Goal: Task Accomplishment & Management: Manage account settings

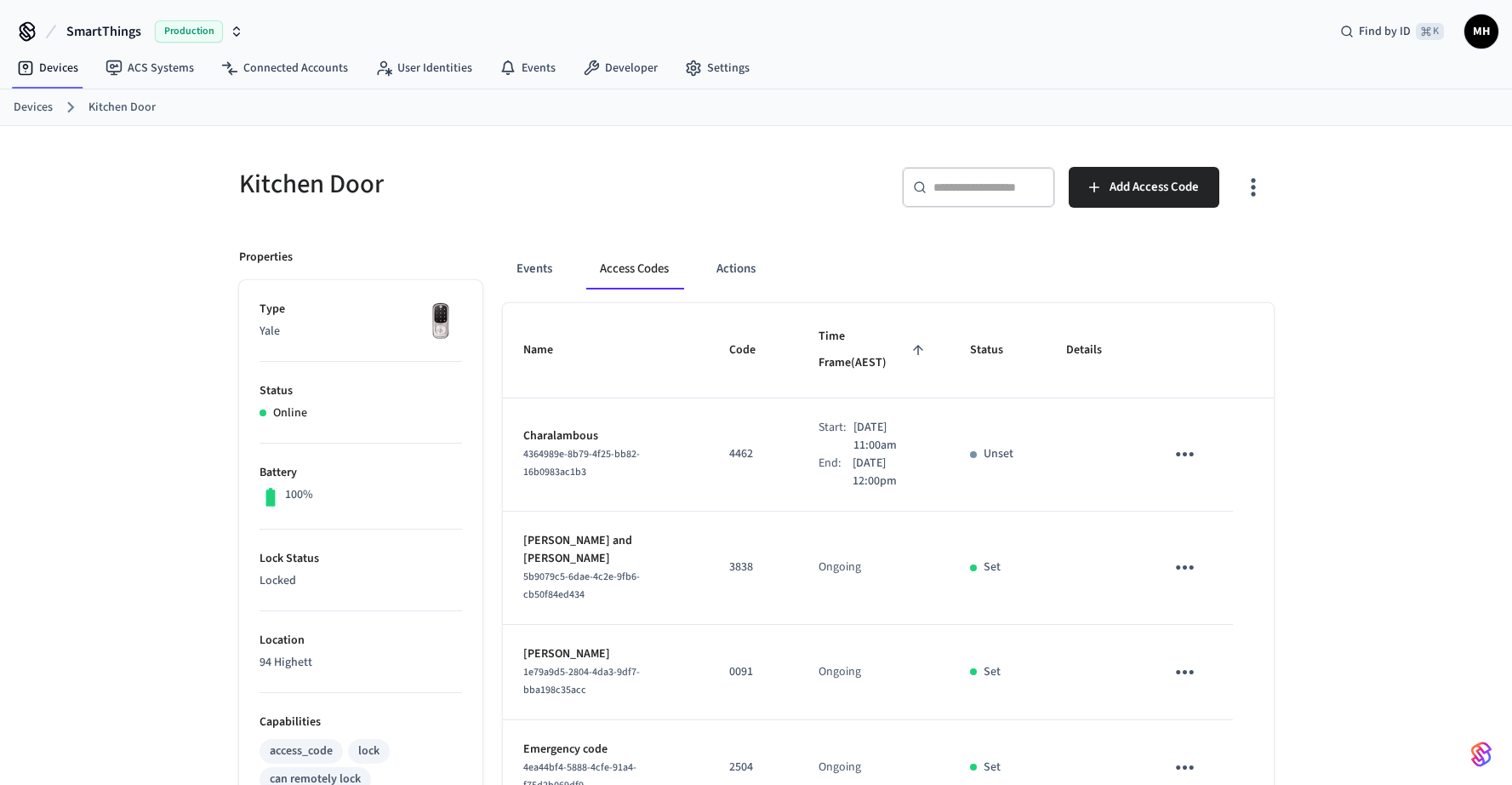
click at [49, 105] on link "Devices" at bounding box center [33, 108] width 39 height 17
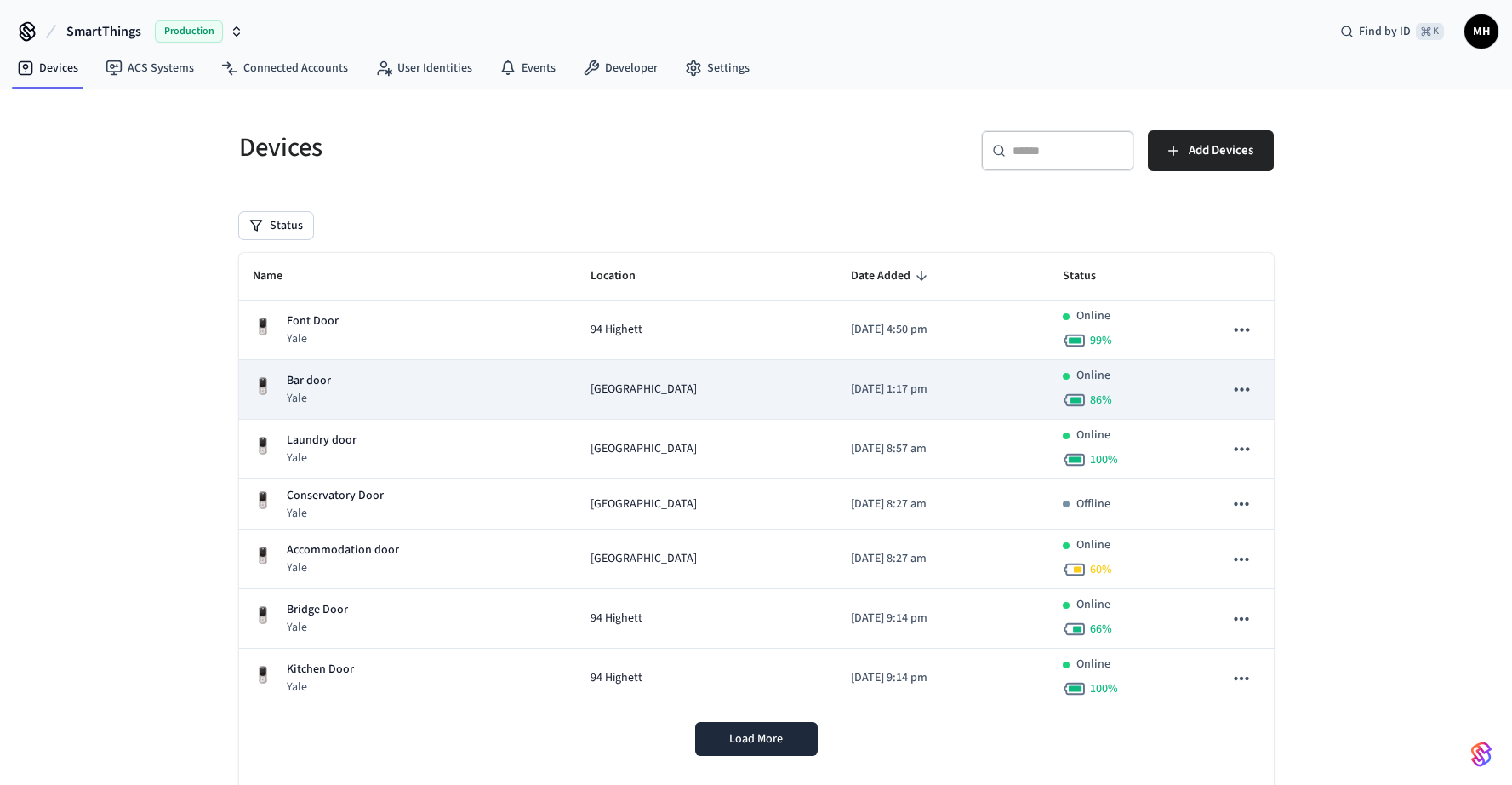
click at [319, 396] on p "Yale" at bounding box center [309, 398] width 45 height 17
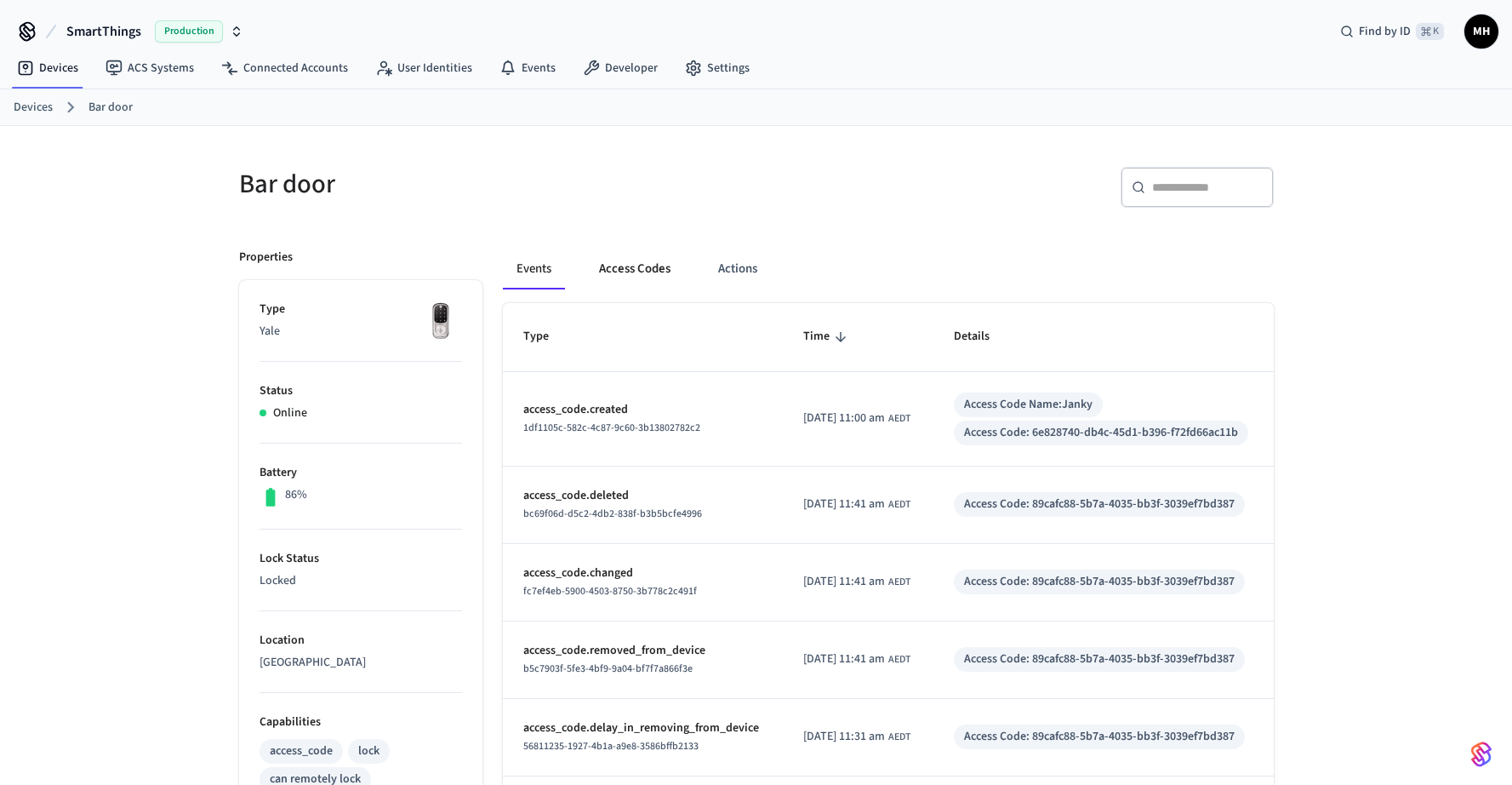
click at [633, 265] on button "Access Codes" at bounding box center [635, 269] width 99 height 41
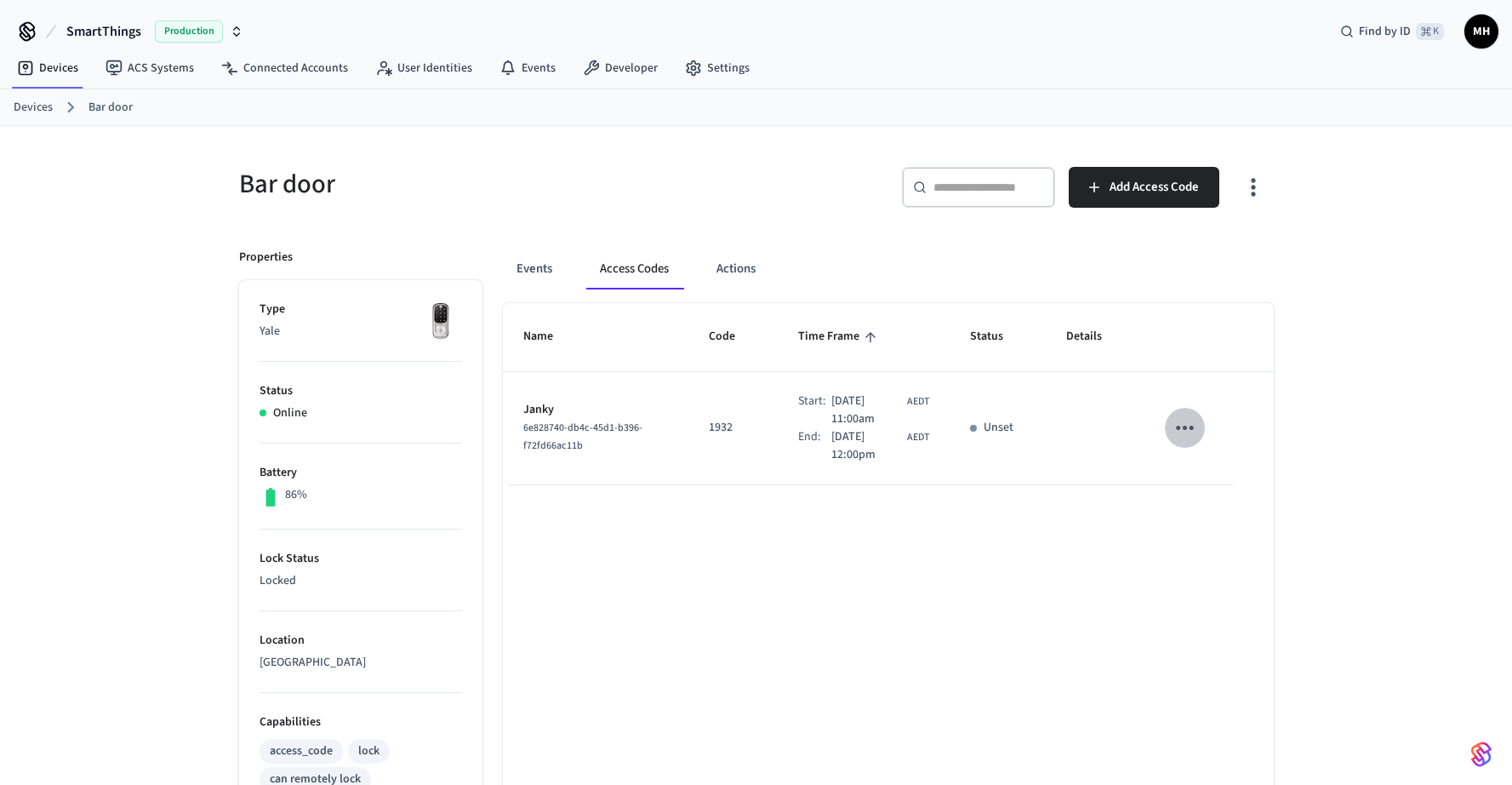
click at [1177, 430] on icon "sticky table" at bounding box center [1185, 427] width 26 height 26
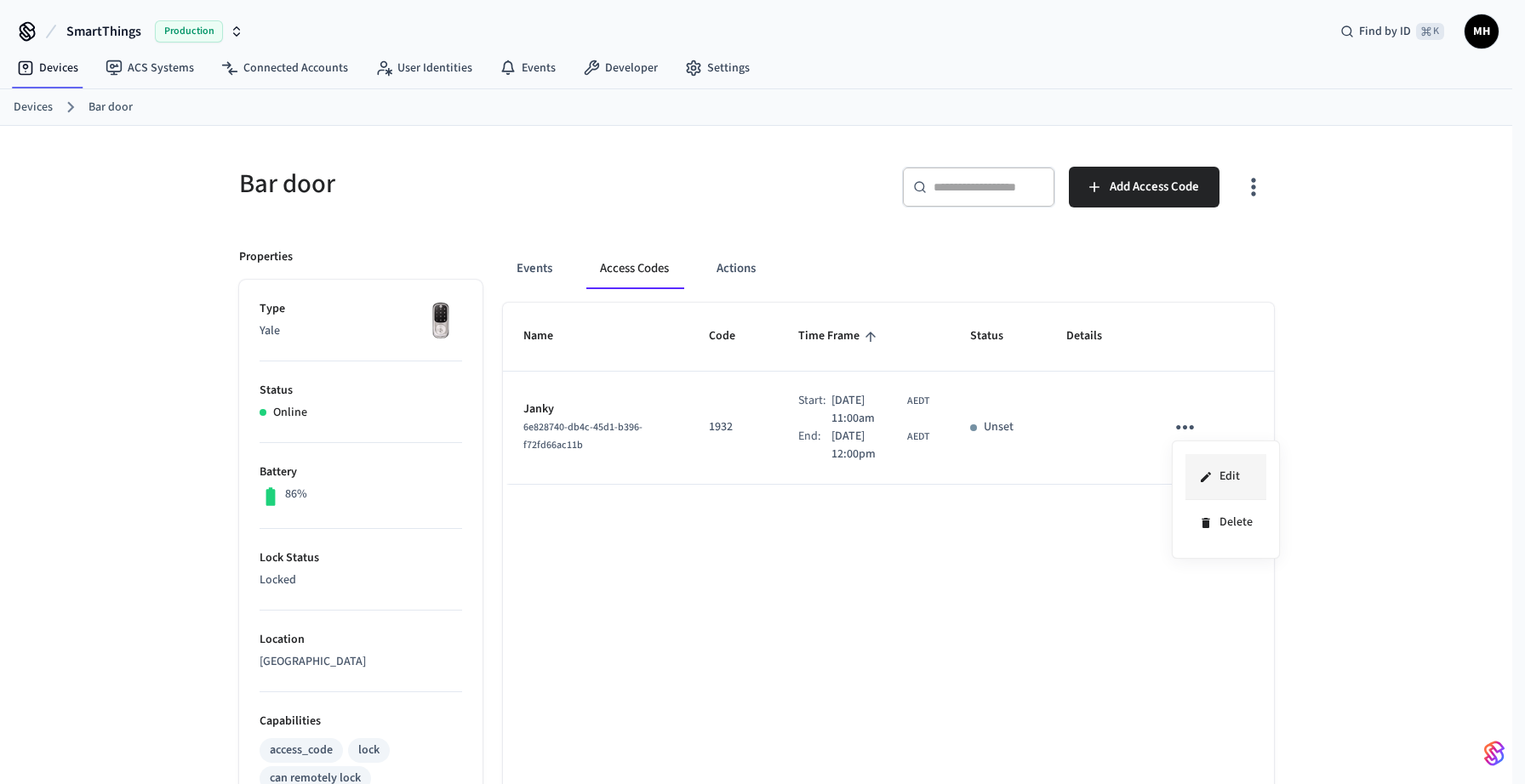
click at [1207, 477] on icon at bounding box center [1206, 476] width 11 height 11
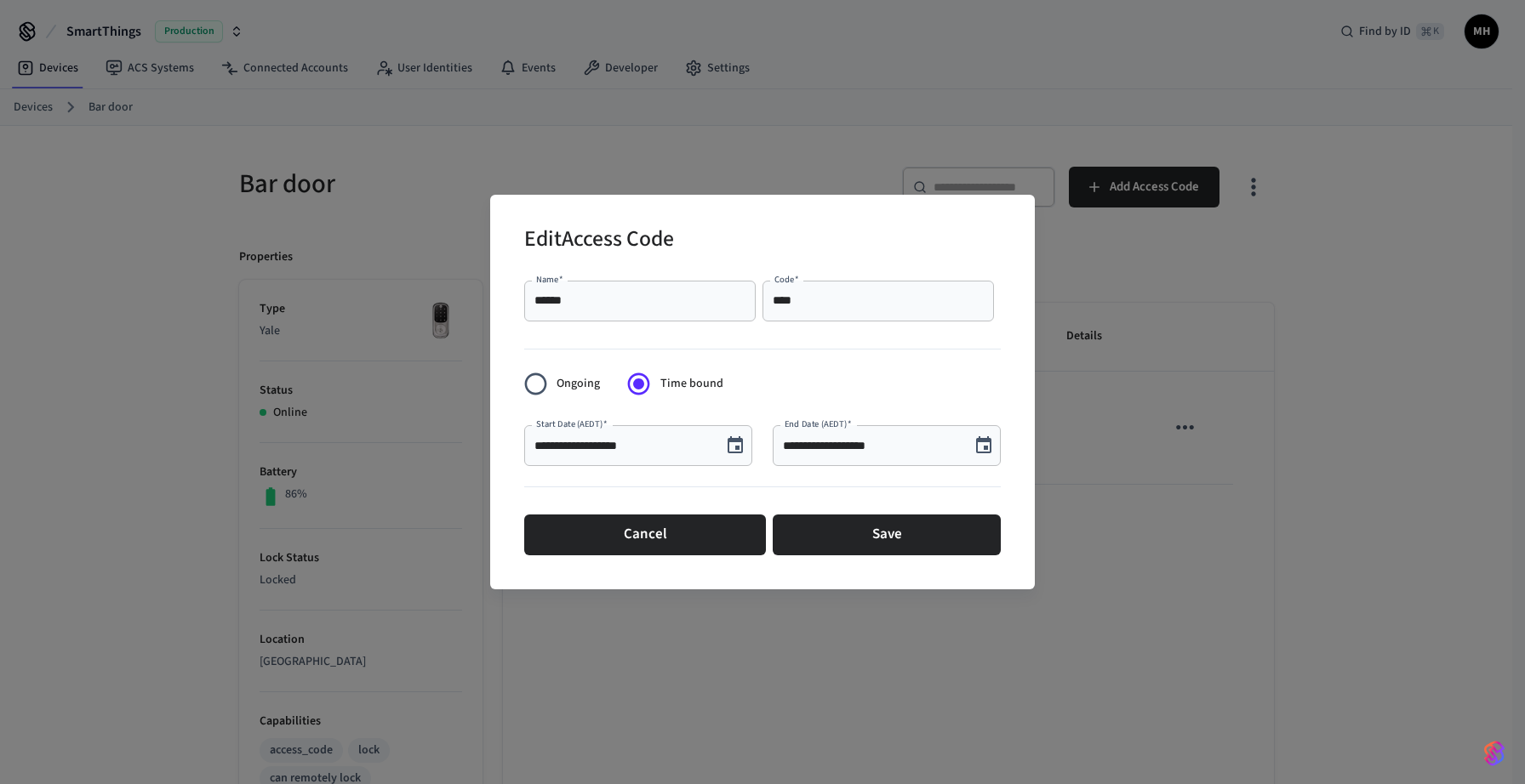
click at [735, 446] on icon "Choose date, selected date is Oct 10, 2025" at bounding box center [735, 445] width 16 height 17
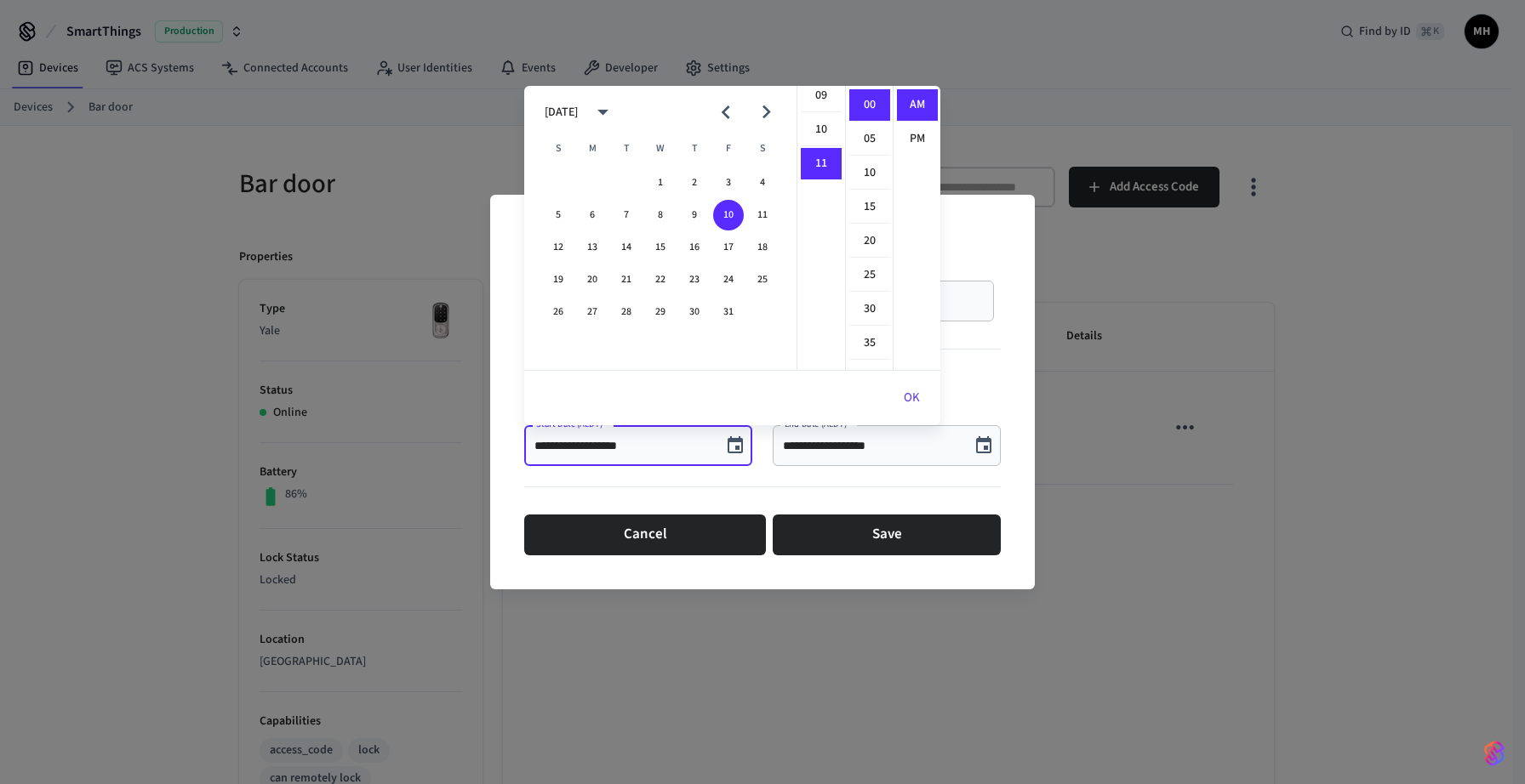
scroll to position [295, 0]
click at [819, 115] on li "09" at bounding box center [821, 115] width 41 height 32
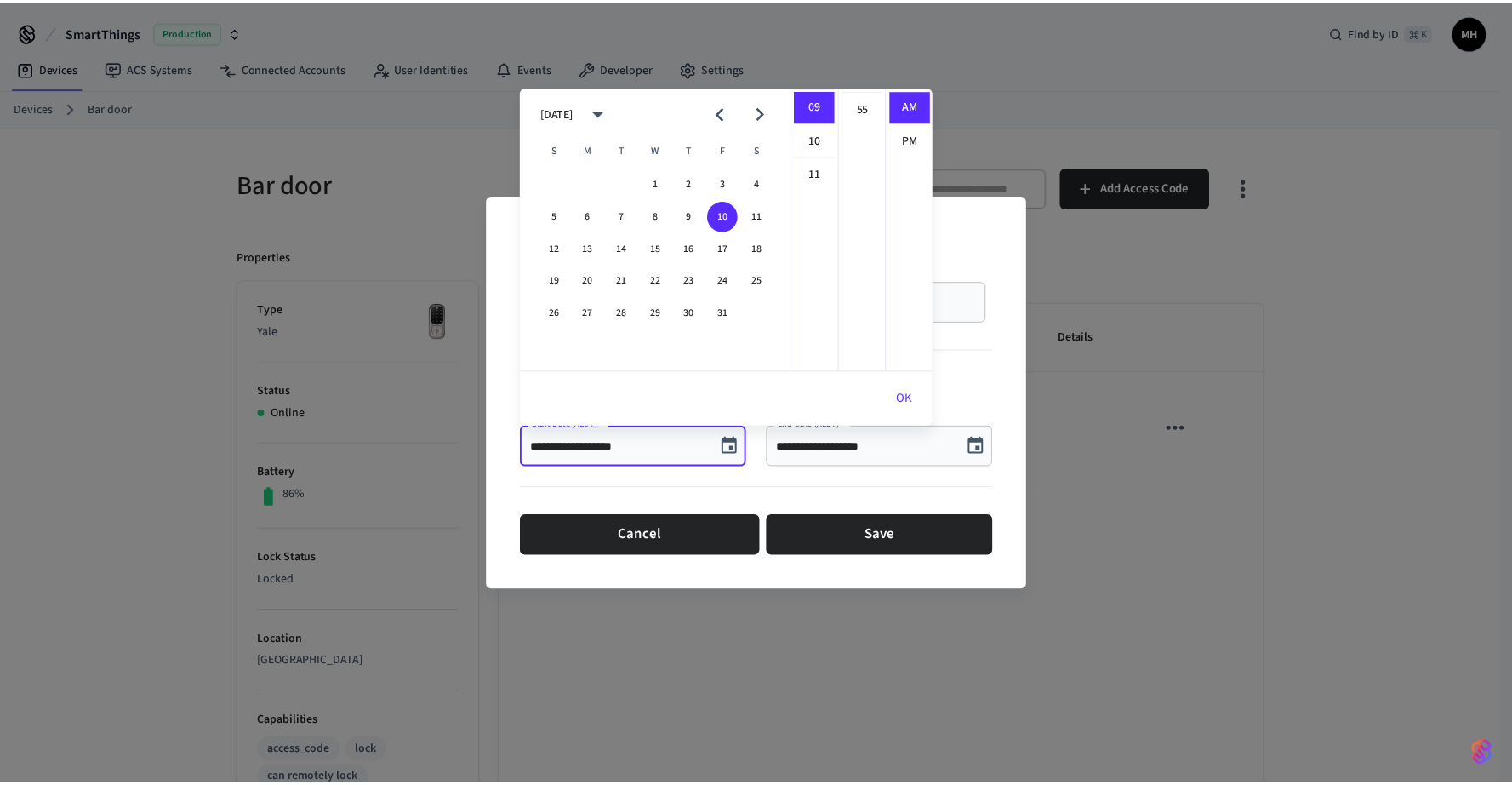
scroll to position [372, 0]
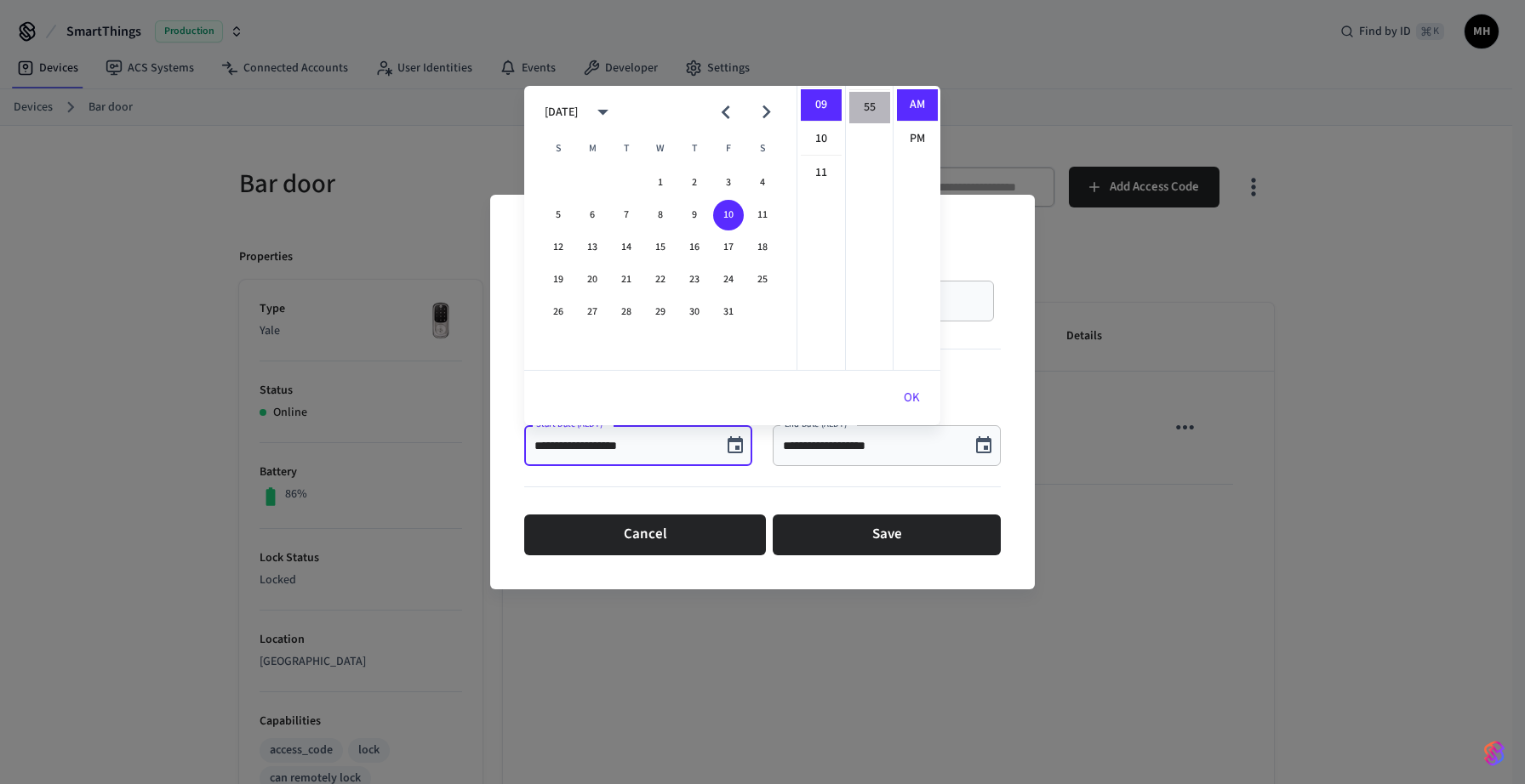
click at [862, 101] on li "55" at bounding box center [870, 108] width 41 height 31
type input "**********"
click at [912, 399] on button "OK" at bounding box center [912, 398] width 57 height 41
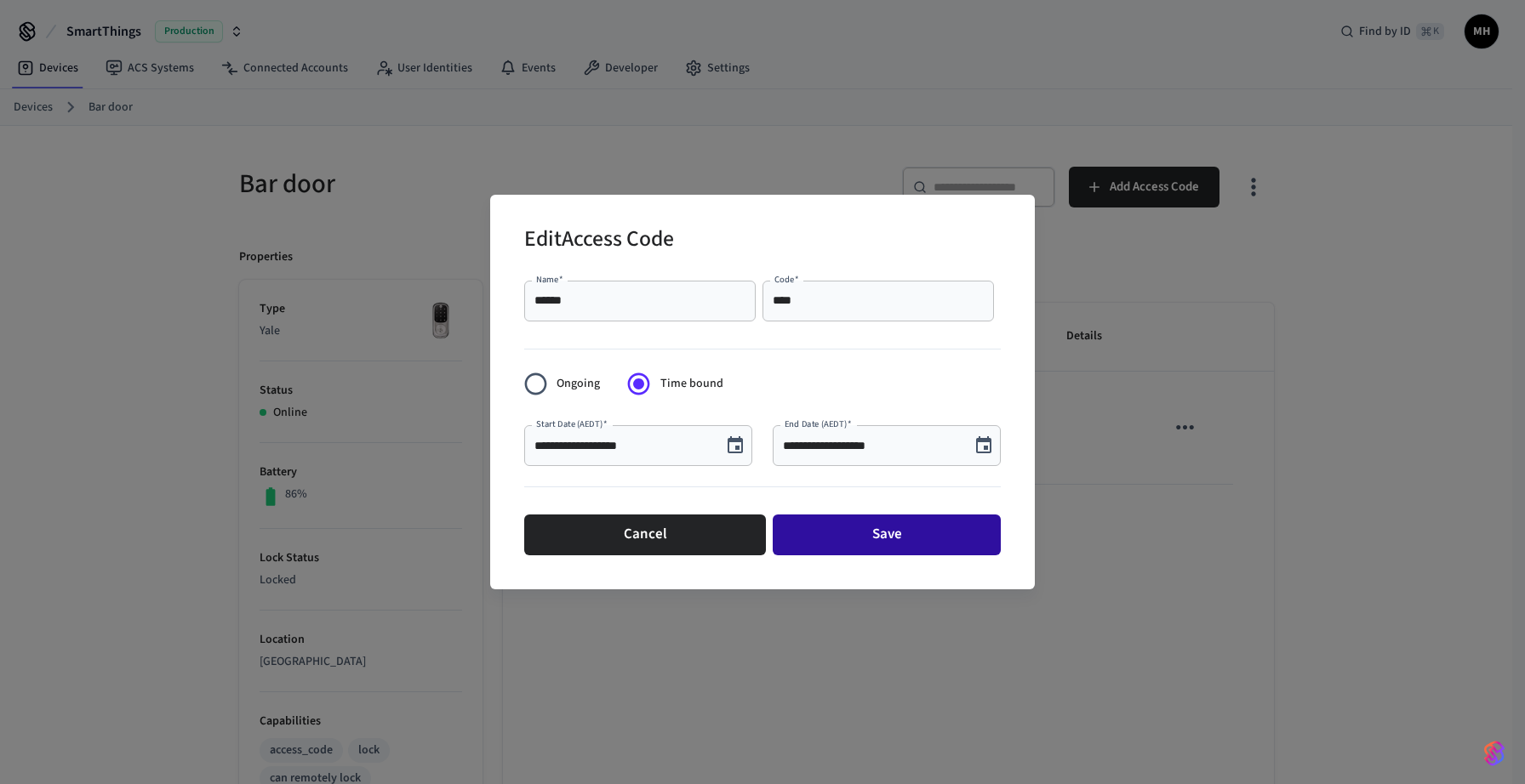
click at [885, 534] on button "Save" at bounding box center [886, 535] width 228 height 41
